Goal: Check status: Check status

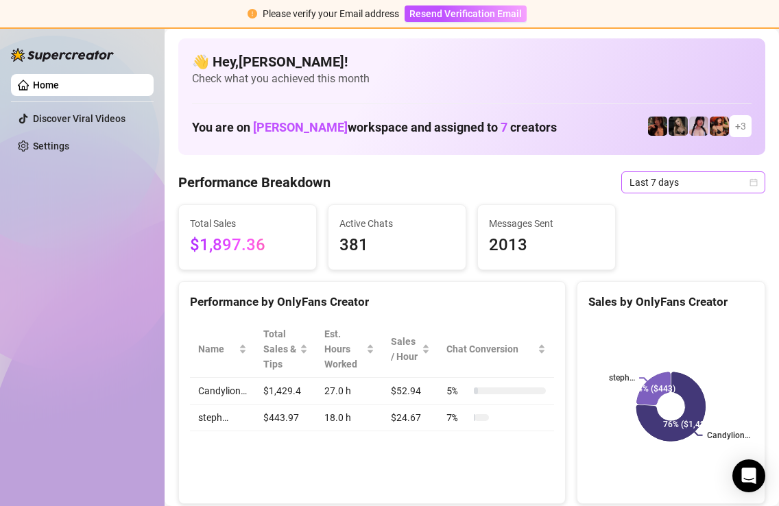
click at [682, 182] on span "Last 7 days" at bounding box center [694, 182] width 128 height 21
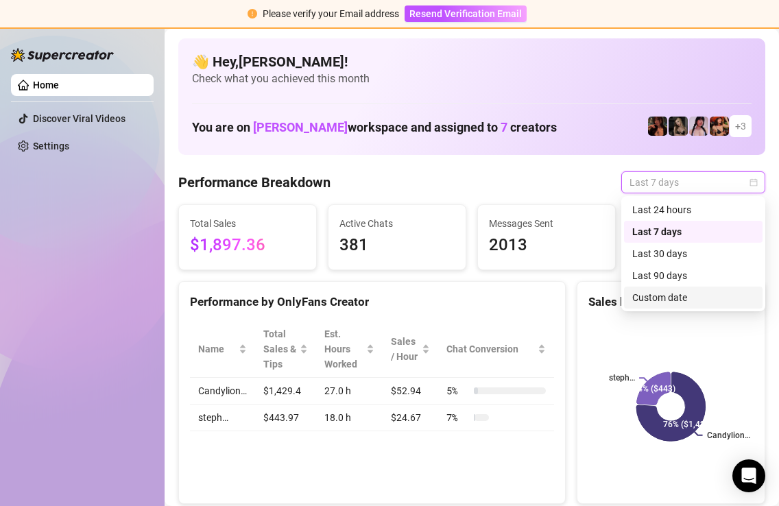
click at [645, 303] on div "Custom date" at bounding box center [693, 297] width 122 height 15
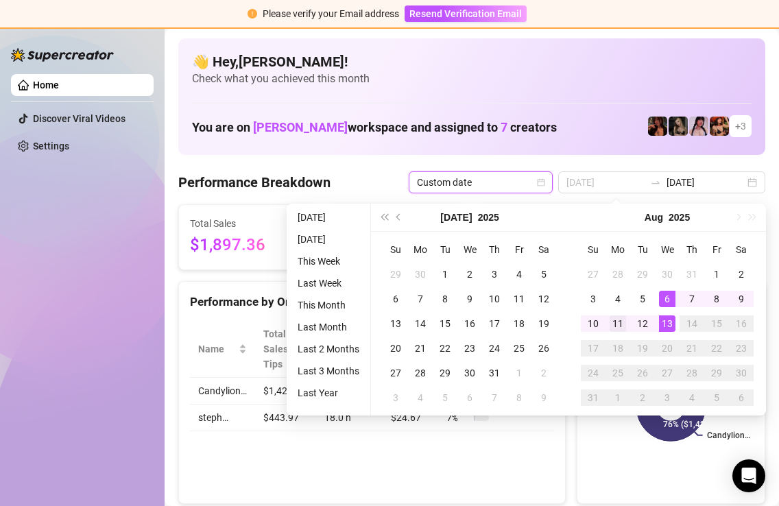
type input "[DATE]"
click at [619, 324] on div "11" at bounding box center [618, 324] width 16 height 16
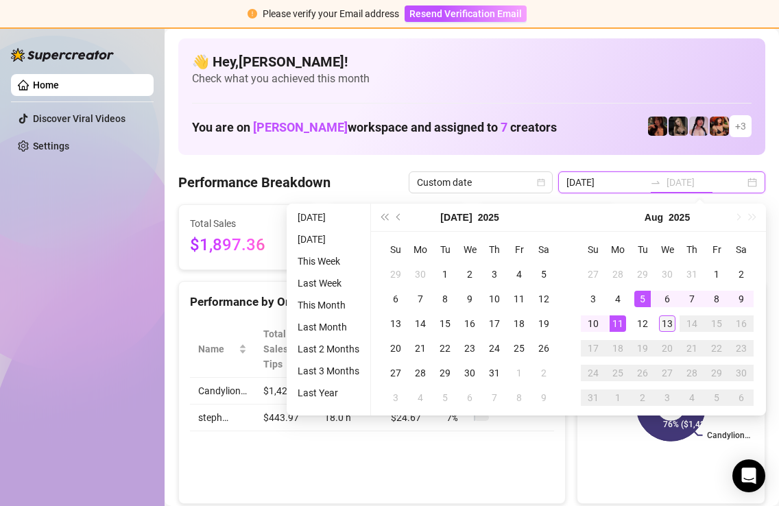
type input "[DATE]"
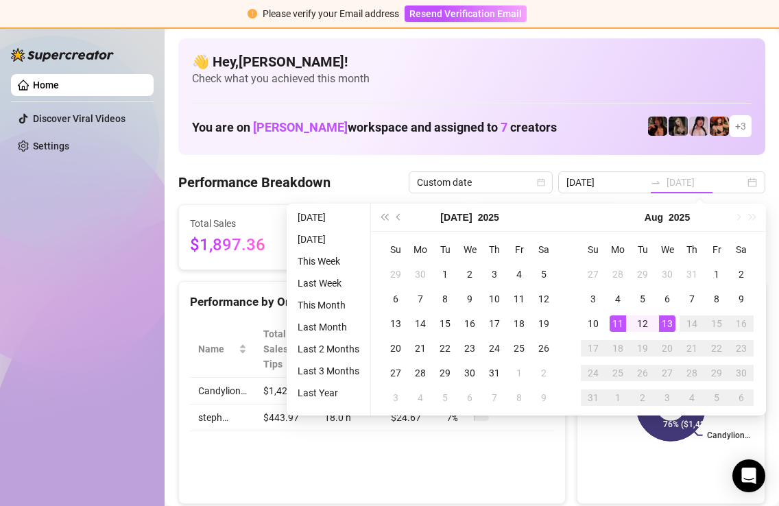
click at [672, 321] on div "13" at bounding box center [667, 324] width 16 height 16
type input "[DATE]"
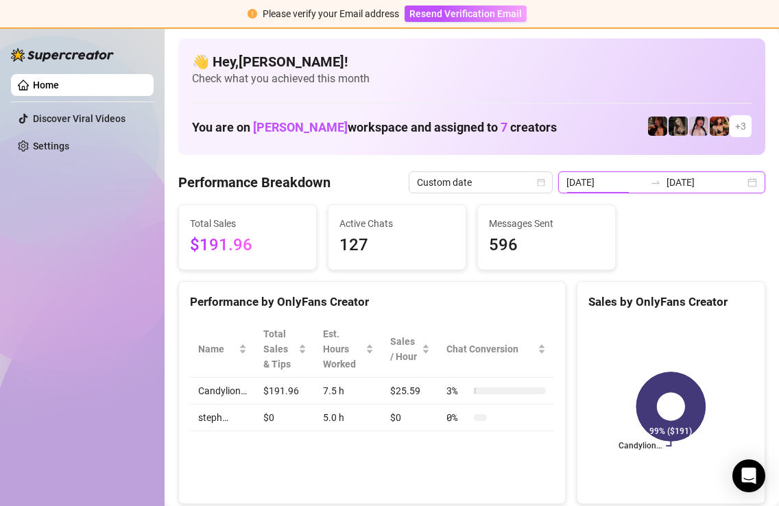
click at [626, 182] on input "[DATE]" at bounding box center [606, 182] width 78 height 15
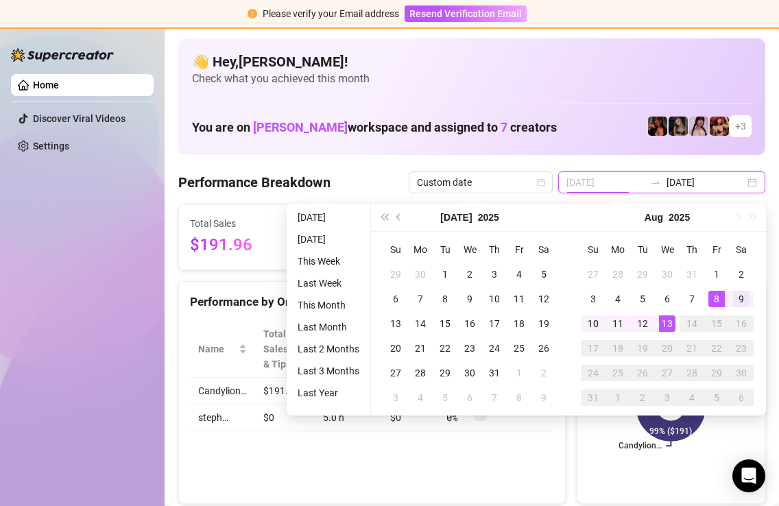
type input "[DATE]"
click at [736, 299] on div "9" at bounding box center [741, 299] width 16 height 16
type input "[DATE]"
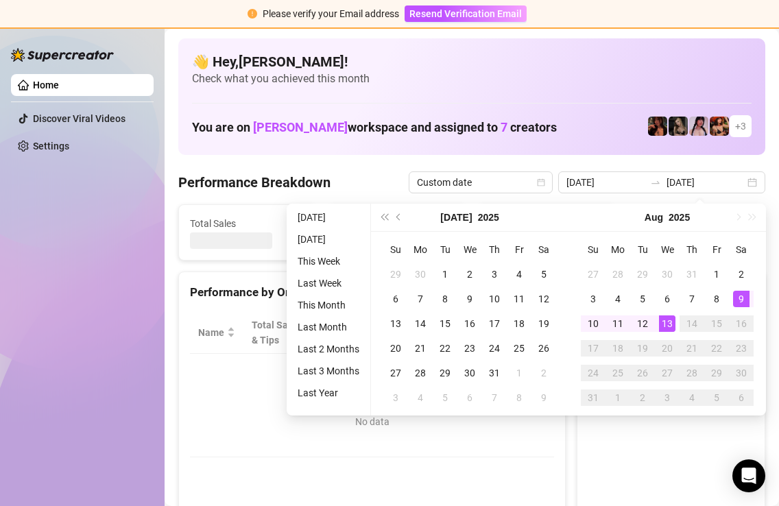
type input "[DATE]"
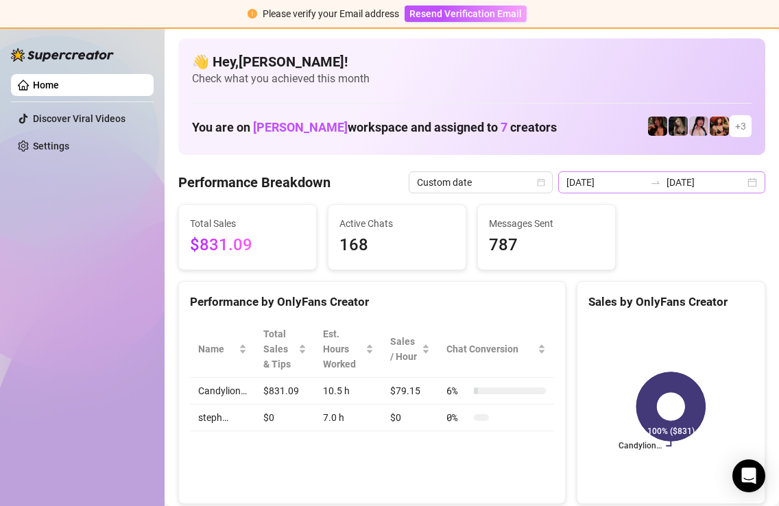
click at [760, 189] on div "[DATE] [DATE]" at bounding box center [661, 182] width 207 height 22
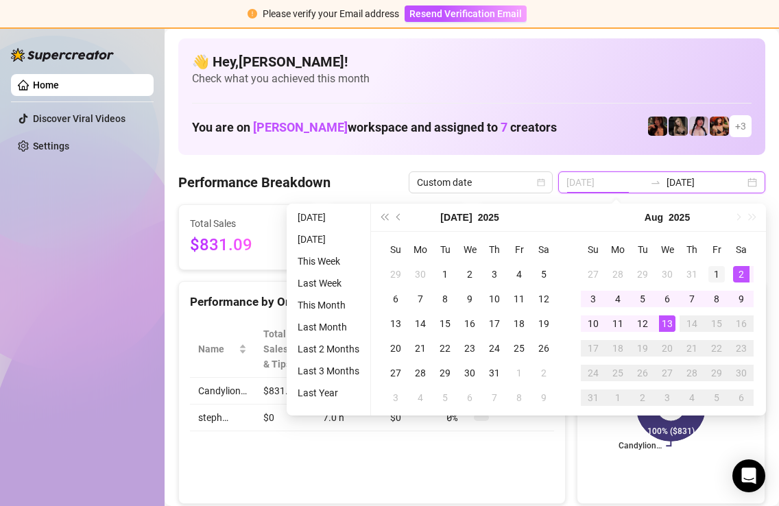
type input "[DATE]"
click at [722, 272] on div "1" at bounding box center [717, 274] width 16 height 16
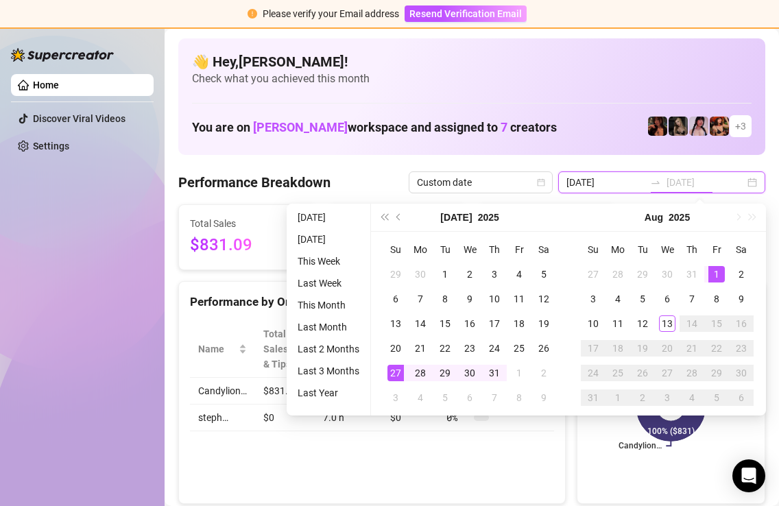
type input "[DATE]"
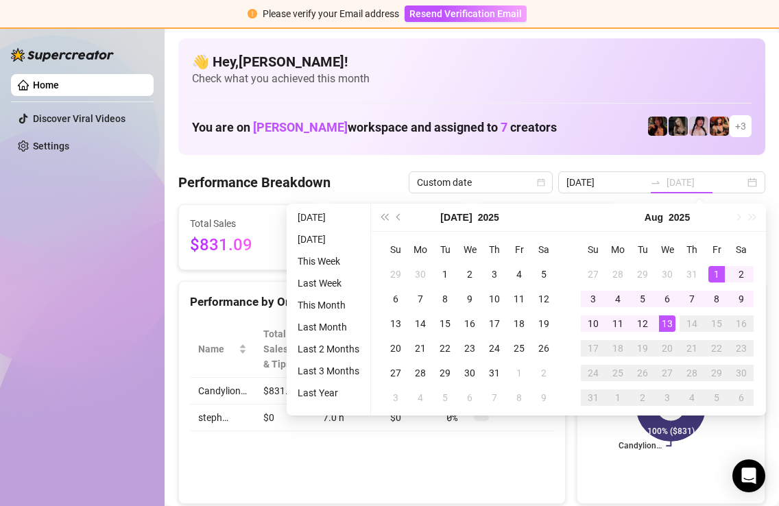
click at [669, 328] on div "13" at bounding box center [667, 324] width 16 height 16
type input "[DATE]"
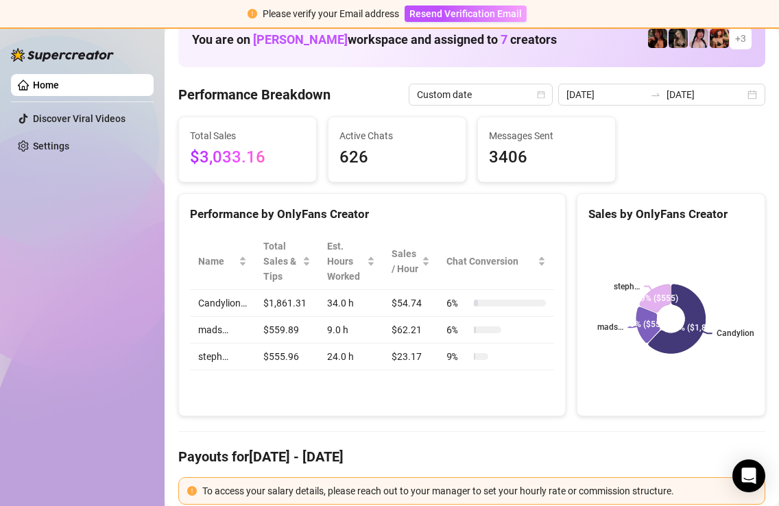
scroll to position [89, 0]
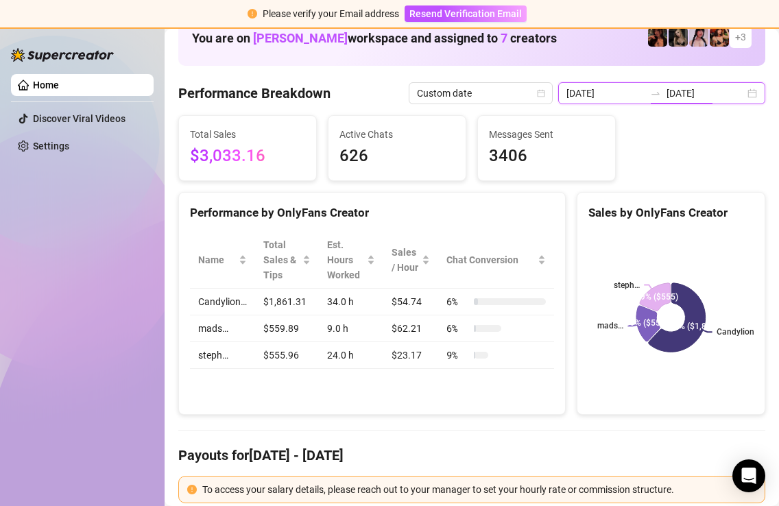
click at [708, 87] on input "[DATE]" at bounding box center [706, 93] width 78 height 15
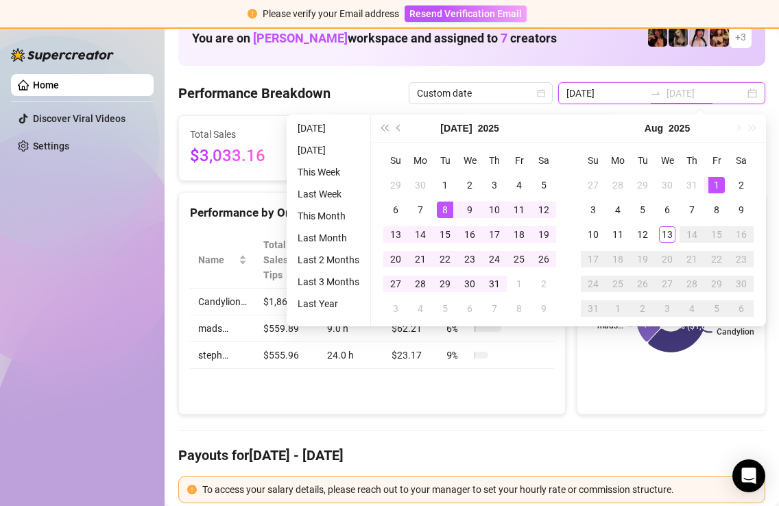
type input "[DATE]"
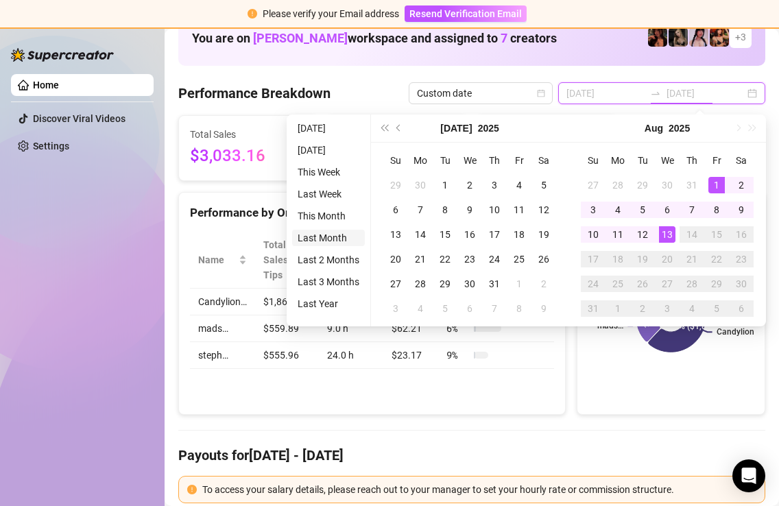
type input "[DATE]"
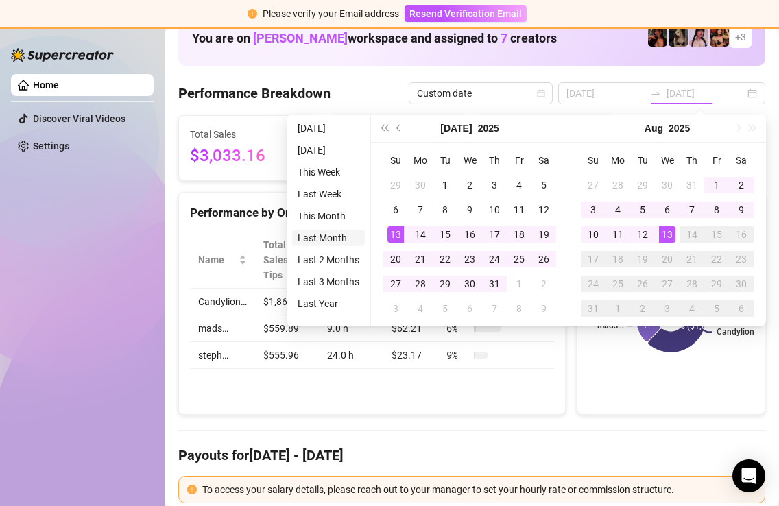
click at [338, 239] on li "Last Month" at bounding box center [328, 238] width 73 height 16
type input "[DATE]"
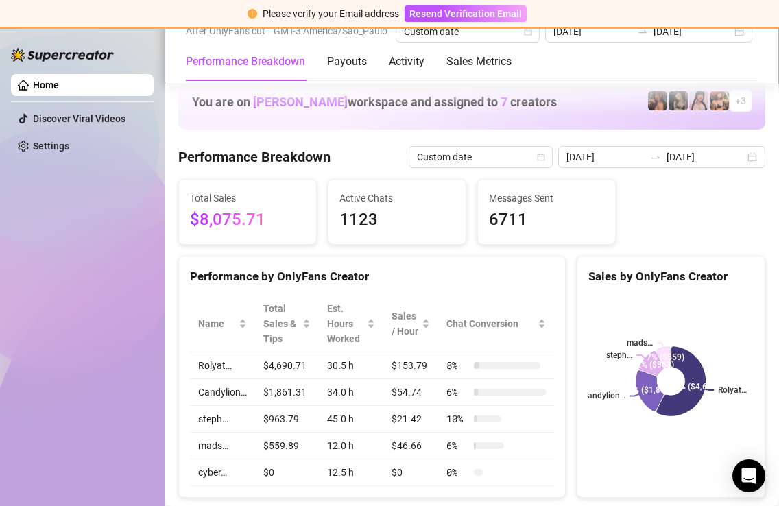
scroll to position [0, 0]
